Goal: Information Seeking & Learning: Check status

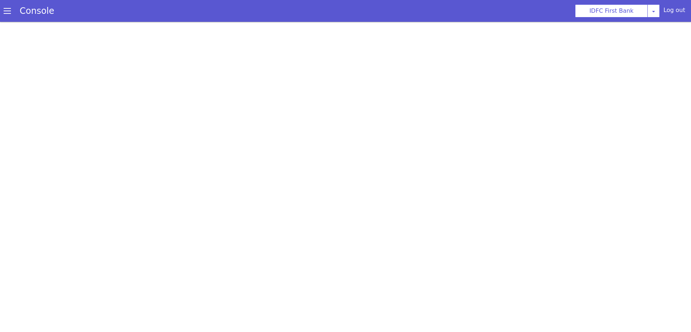
click at [7, 11] on span at bounding box center [7, 10] width 7 height 7
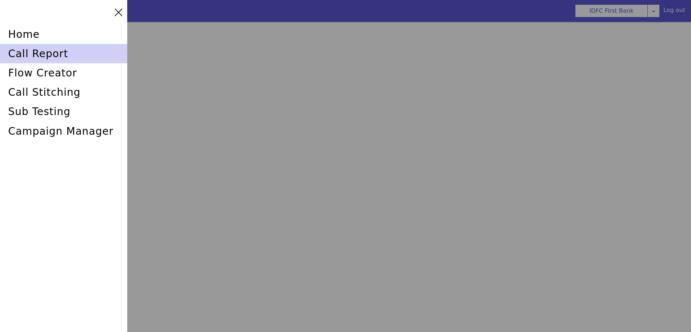
click at [33, 51] on div "call report" at bounding box center [63, 53] width 127 height 19
click at [16, 52] on div "call report" at bounding box center [63, 53] width 127 height 19
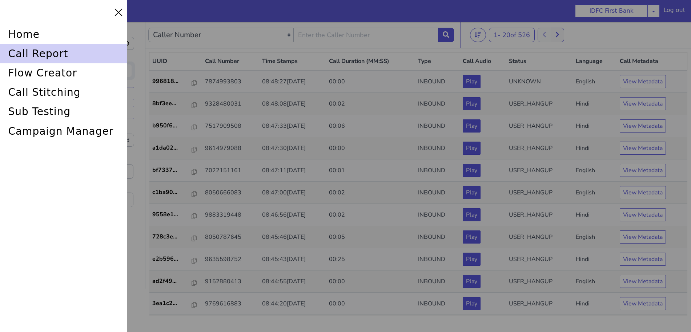
click at [45, 52] on div "call report" at bounding box center [63, 53] width 127 height 19
click at [38, 54] on div "call report" at bounding box center [63, 53] width 127 height 19
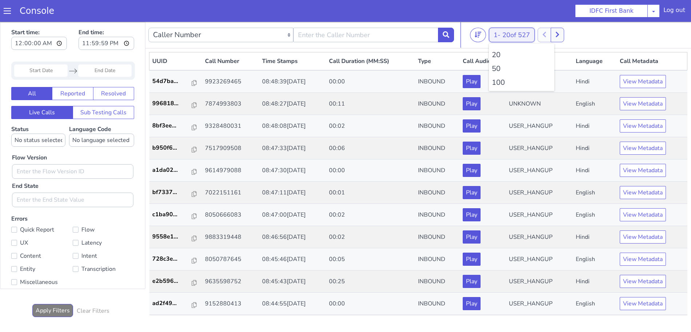
click at [516, 37] on span "20 of 527" at bounding box center [517, 35] width 28 height 9
click at [502, 84] on li "100" at bounding box center [522, 82] width 60 height 11
click at [355, 37] on input "text" at bounding box center [366, 35] width 145 height 15
type input "6352248031"
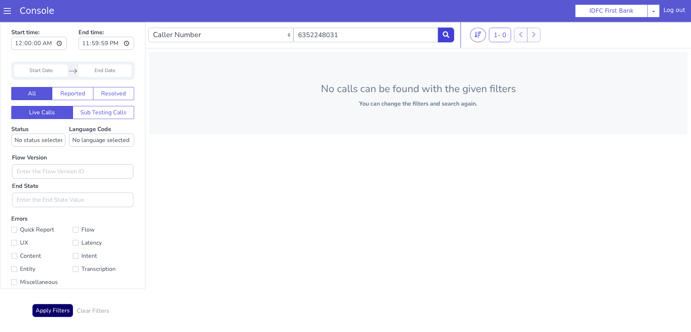
click at [448, 31] on button at bounding box center [446, 35] width 16 height 15
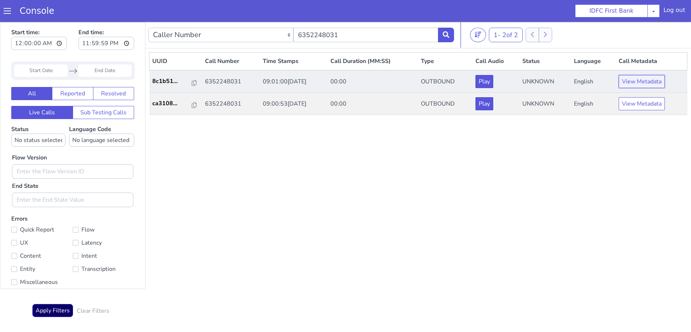
click at [651, 82] on button "View Metadata" at bounding box center [642, 81] width 46 height 13
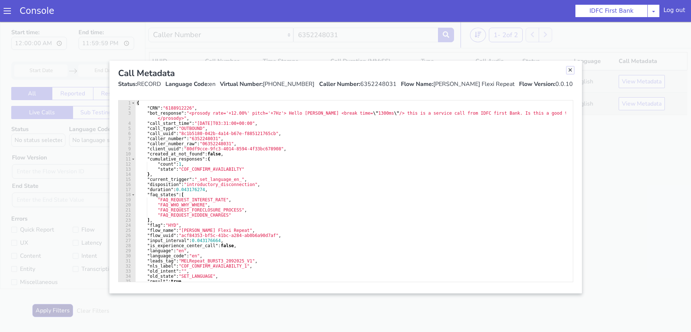
click at [570, 71] on link "Close" at bounding box center [570, 70] width 7 height 7
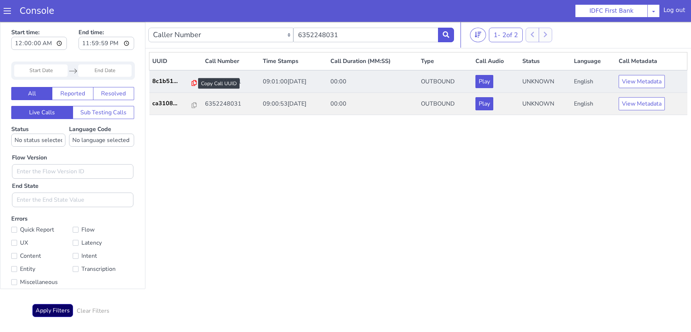
click at [192, 82] on icon at bounding box center [194, 83] width 5 height 6
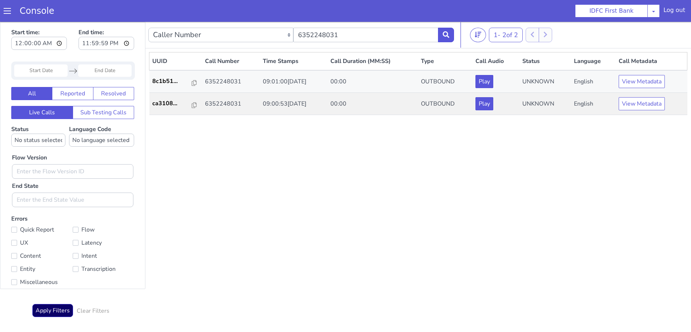
click at [445, 23] on nav "Caller Number Call UUID Custom Parameter 6352248031 1 - 2 of 2 20 50 100" at bounding box center [418, 35] width 546 height 27
click at [447, 36] on icon at bounding box center [446, 34] width 7 height 7
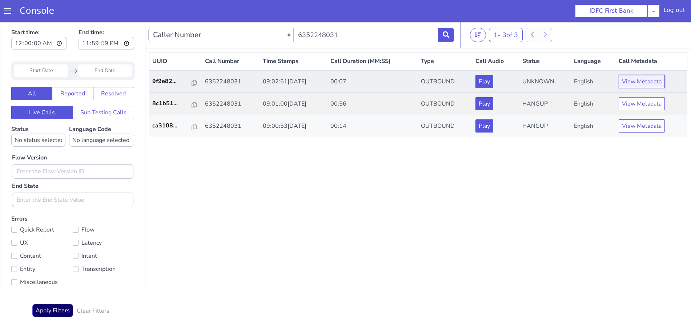
click at [624, 77] on button "View Metadata" at bounding box center [642, 81] width 46 height 13
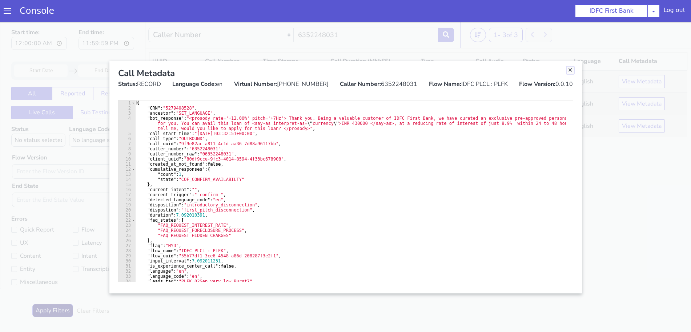
click at [571, 69] on link "Close" at bounding box center [570, 70] width 7 height 7
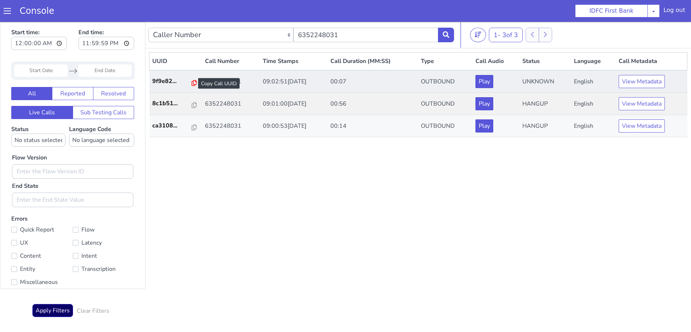
click at [192, 83] on icon at bounding box center [194, 83] width 5 height 6
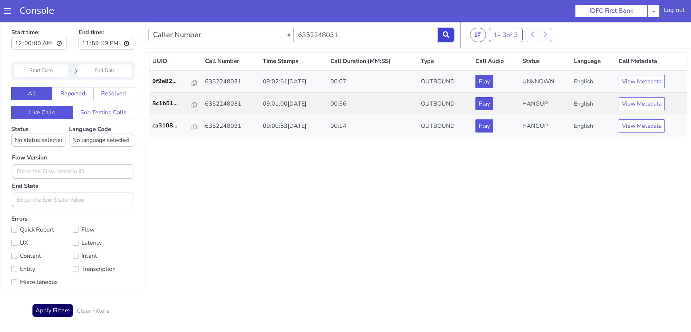
click at [445, 35] on icon at bounding box center [446, 34] width 7 height 7
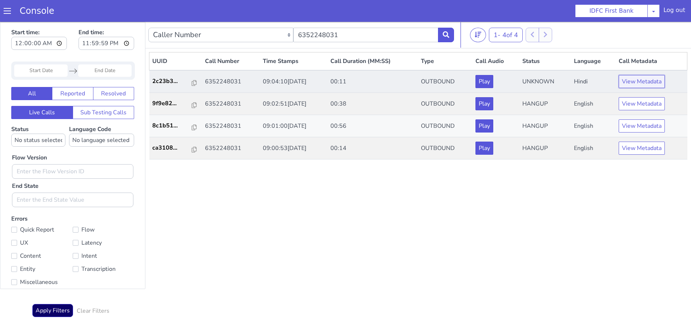
click at [641, 84] on button "View Metadata" at bounding box center [642, 81] width 46 height 13
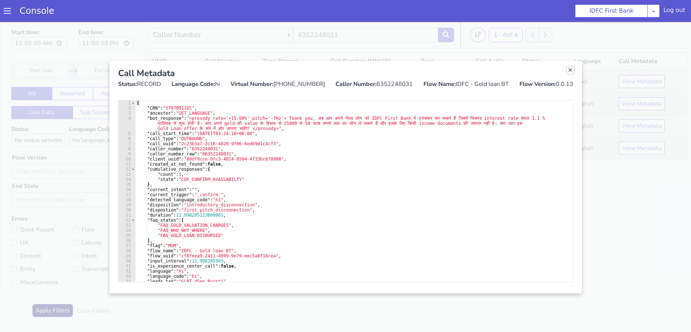
click at [571, 71] on link "Close" at bounding box center [570, 70] width 7 height 7
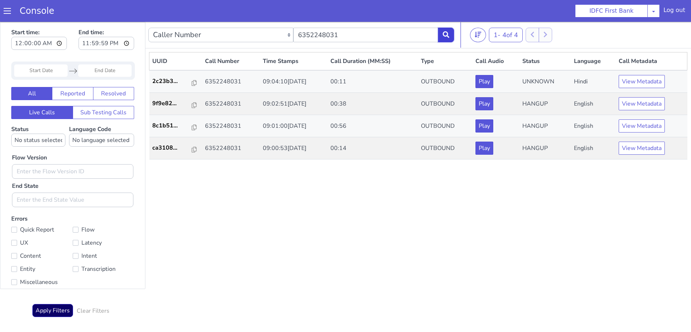
click at [451, 34] on button at bounding box center [446, 35] width 16 height 15
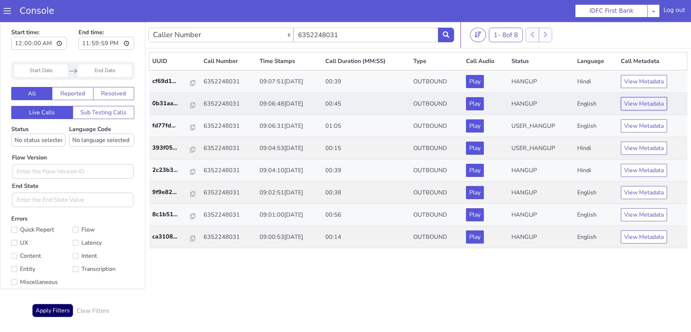
click at [659, 105] on button "View Metadata" at bounding box center [644, 103] width 46 height 13
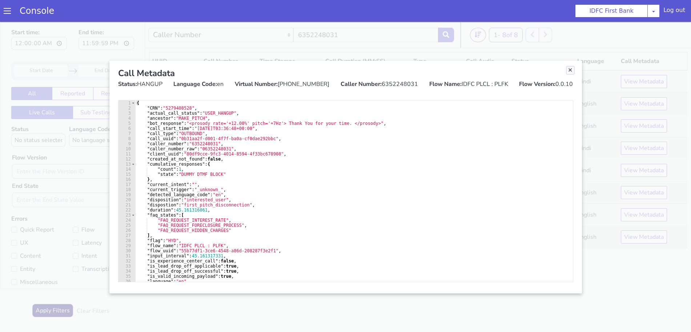
click at [570, 69] on link "Close" at bounding box center [570, 70] width 7 height 7
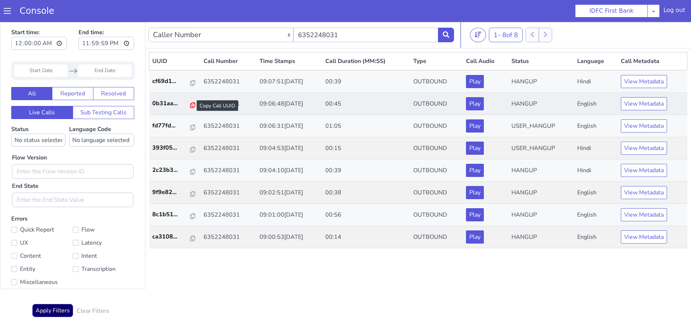
click at [190, 104] on icon at bounding box center [192, 105] width 5 height 6
click at [446, 32] on icon at bounding box center [446, 34] width 7 height 7
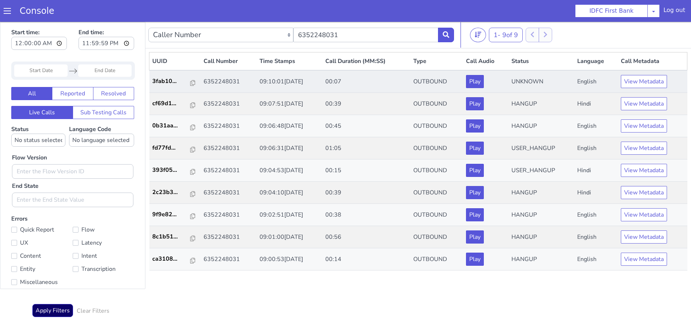
click at [651, 74] on td "View Metadata" at bounding box center [652, 81] width 69 height 23
click at [648, 77] on button "View Metadata" at bounding box center [644, 81] width 46 height 13
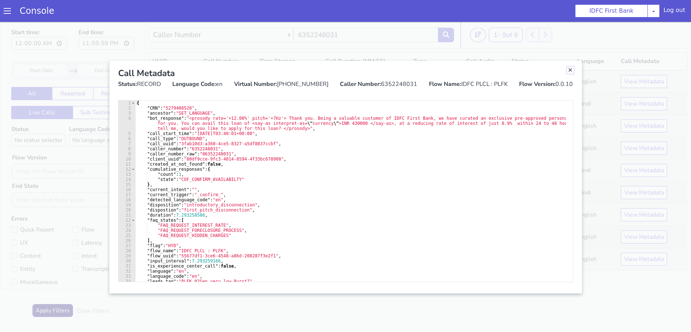
click at [570, 69] on link "Close" at bounding box center [570, 70] width 7 height 7
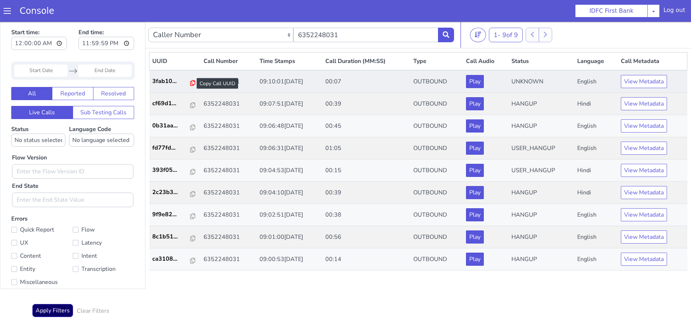
click at [190, 83] on icon at bounding box center [192, 83] width 5 height 6
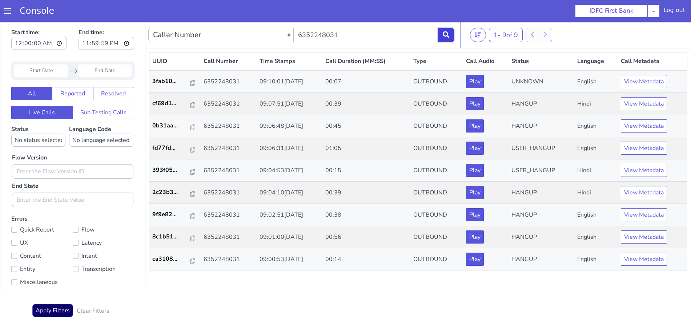
click at [448, 37] on icon at bounding box center [446, 34] width 7 height 7
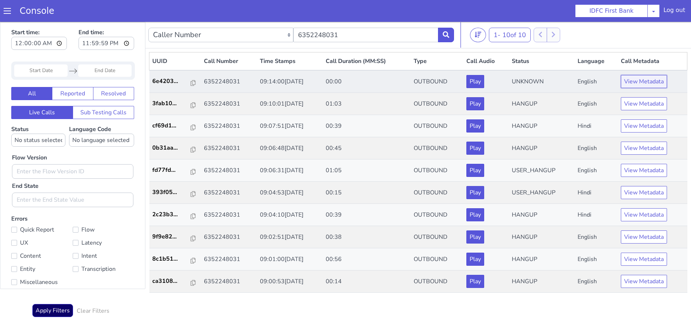
click at [642, 76] on button "View Metadata" at bounding box center [644, 81] width 46 height 13
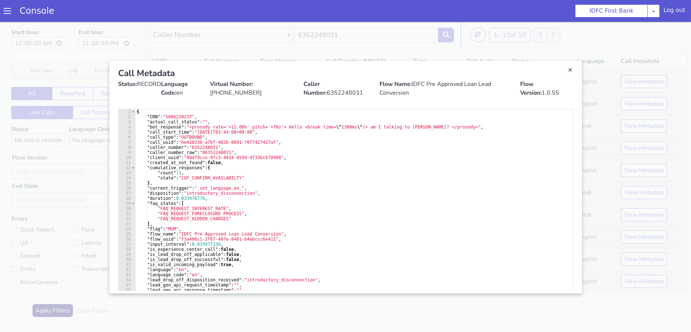
click at [566, 68] on div "Call Metadata" at bounding box center [345, 73] width 455 height 13
click at [570, 69] on link "Close" at bounding box center [570, 70] width 7 height 7
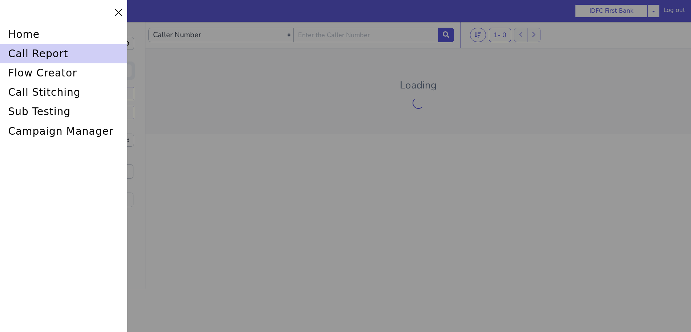
click at [40, 52] on div "call report" at bounding box center [63, 53] width 127 height 19
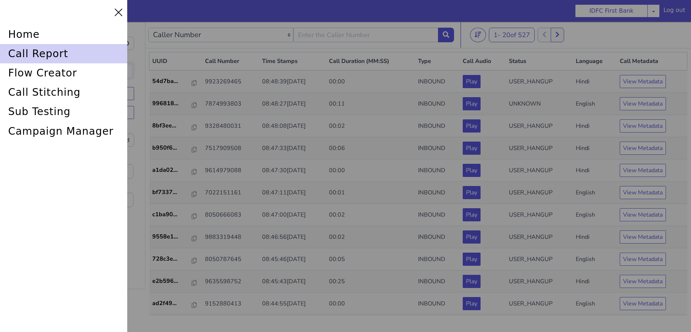
click at [41, 49] on div "call report" at bounding box center [63, 53] width 127 height 19
click at [39, 50] on div "call report" at bounding box center [63, 53] width 127 height 19
click at [37, 51] on div "call report" at bounding box center [63, 53] width 127 height 19
click at [41, 51] on div "call report" at bounding box center [63, 53] width 127 height 19
click at [33, 52] on div "call report" at bounding box center [63, 53] width 127 height 19
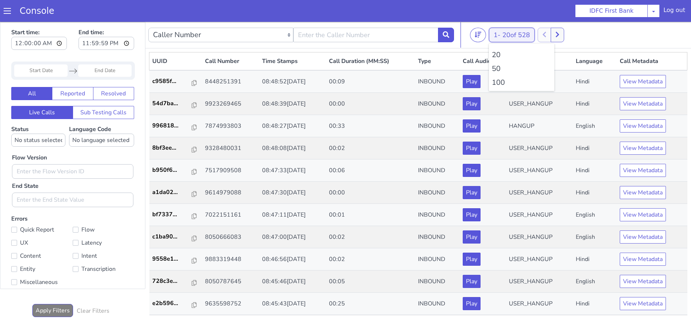
drag, startPoint x: 510, startPoint y: 34, endPoint x: 510, endPoint y: 38, distance: 4.0
click at [510, 34] on span "20 of 528" at bounding box center [517, 35] width 28 height 9
click at [501, 81] on li "100" at bounding box center [522, 82] width 60 height 11
